Goal: Share content

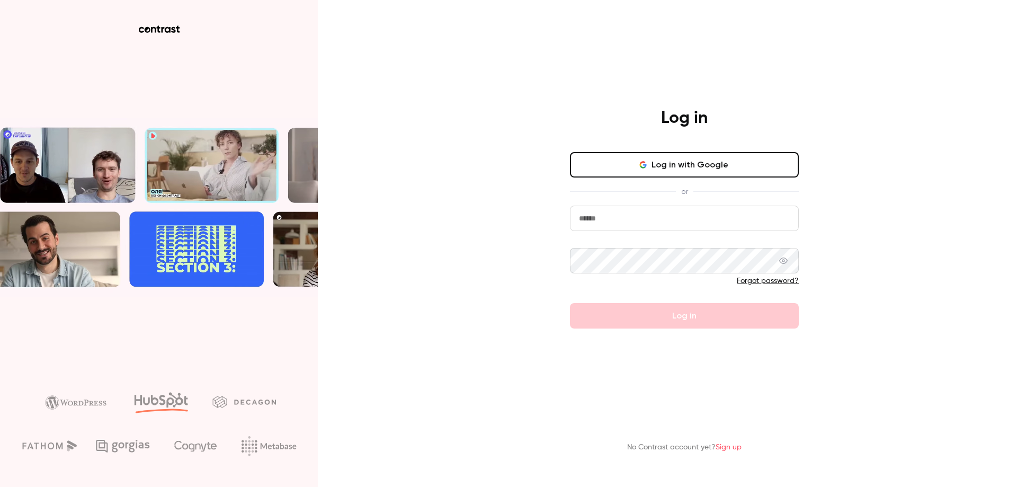
click at [578, 117] on div "Log in" at bounding box center [684, 119] width 275 height 23
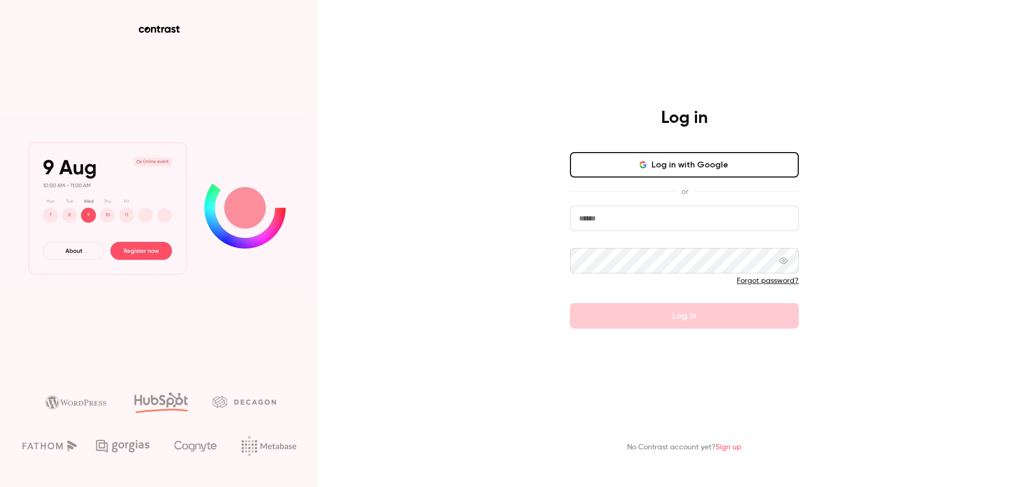
click at [640, 159] on button "Log in with Google" at bounding box center [684, 164] width 229 height 25
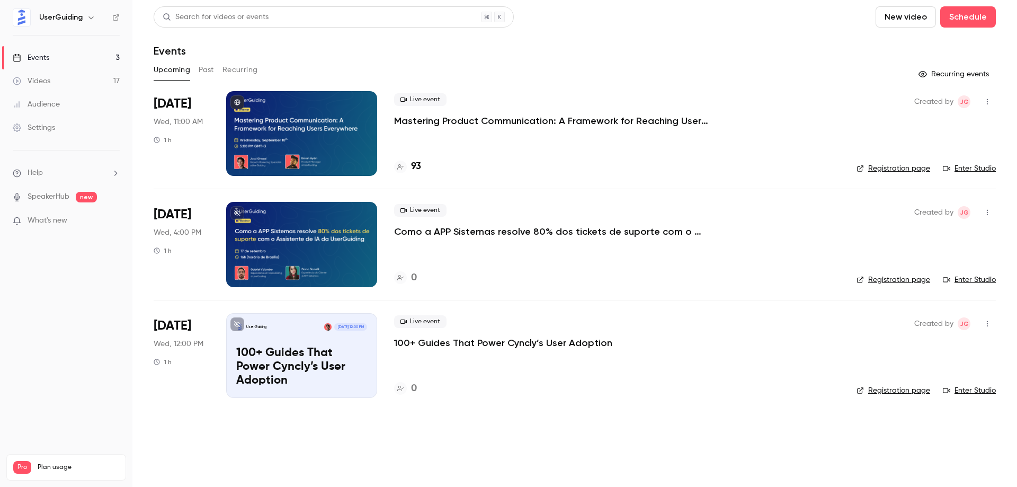
click at [493, 233] on p "Como a APP Sistemas resolve 80% dos tickets de suporte com o Assistente de IA d…" at bounding box center [553, 231] width 318 height 13
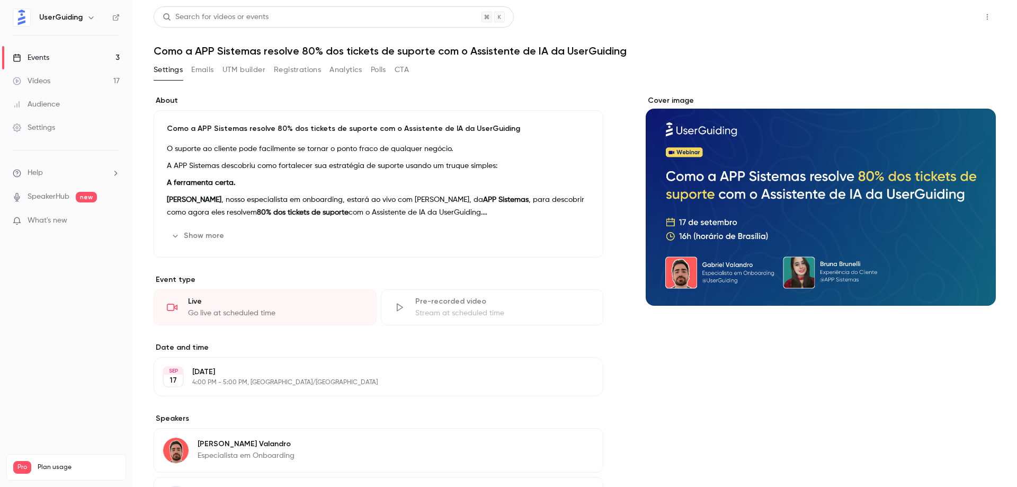
click at [946, 18] on button "Share" at bounding box center [949, 16] width 42 height 21
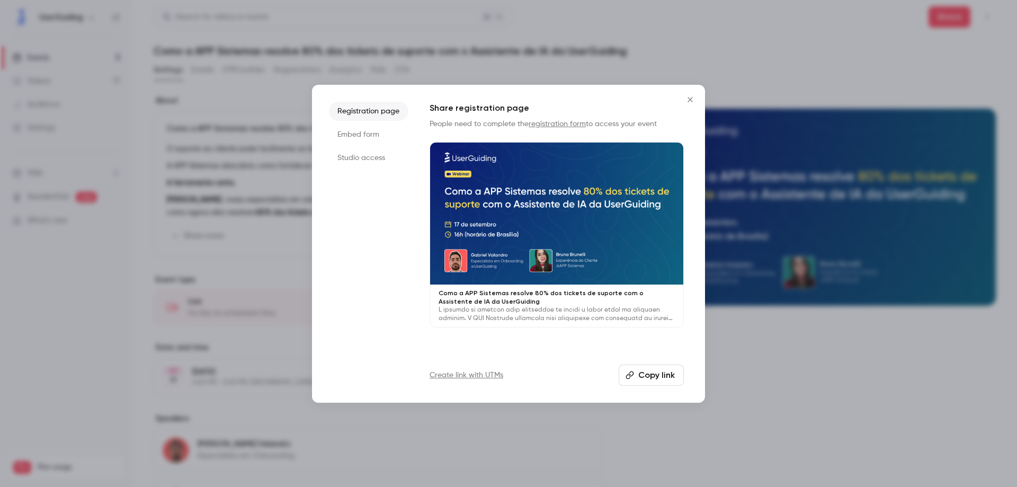
click at [692, 100] on icon "Close" at bounding box center [690, 99] width 13 height 8
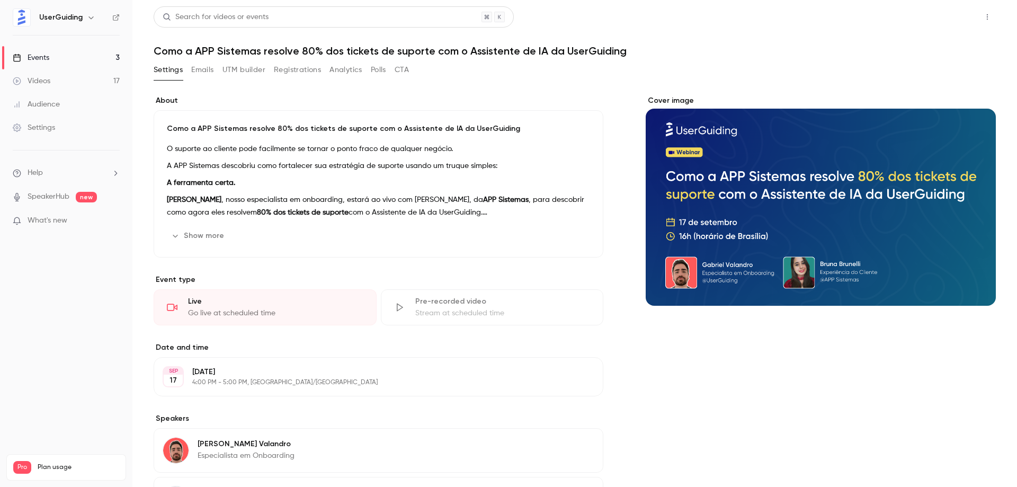
click at [937, 20] on button "Share" at bounding box center [949, 16] width 42 height 21
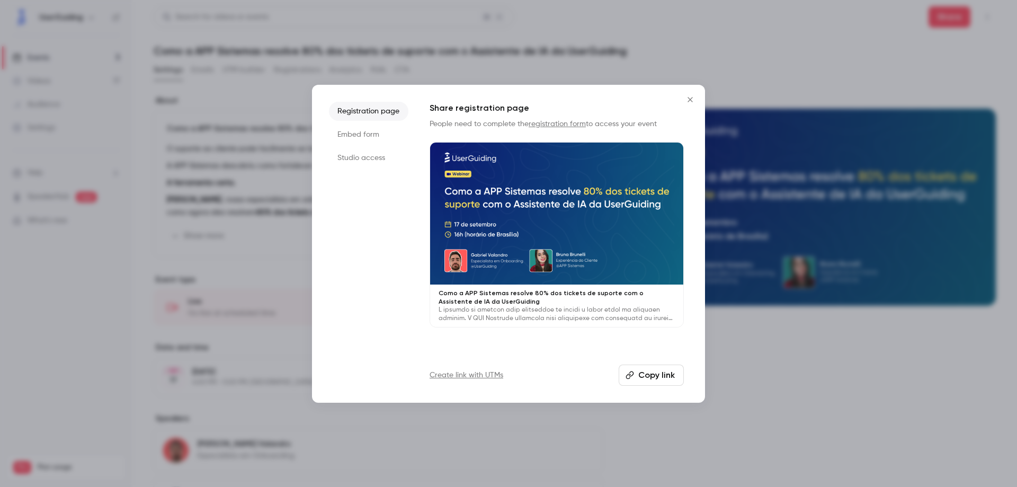
click at [636, 380] on button "Copy link" at bounding box center [651, 374] width 65 height 21
click at [691, 102] on icon "Close" at bounding box center [690, 99] width 13 height 8
